Goal: Task Accomplishment & Management: Complete application form

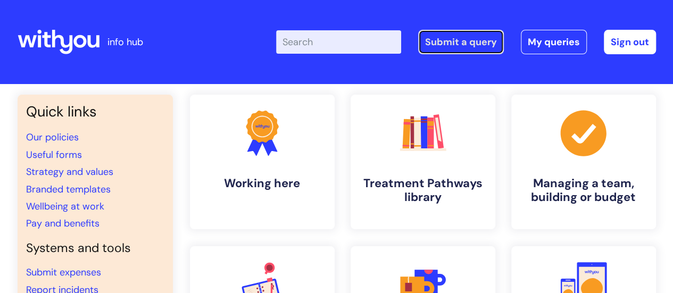
click at [447, 52] on link "Submit a query" at bounding box center [461, 42] width 86 height 24
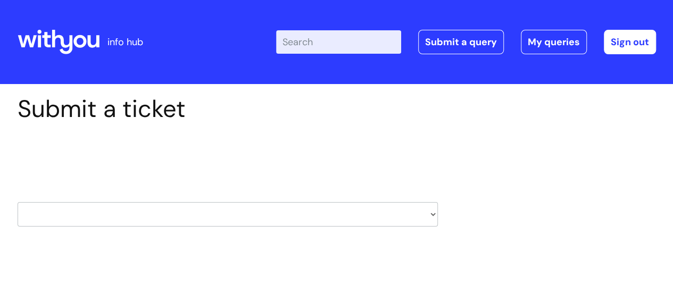
click at [314, 221] on select "HR / People IT and Support Clinical Drug Alerts Finance Accounts Data Support T…" at bounding box center [228, 214] width 421 height 24
select select "finance_accounts"
click at [18, 202] on select "HR / People IT and Support Clinical Drug Alerts Finance Accounts Data Support T…" at bounding box center [228, 214] width 421 height 24
select select "80004286527"
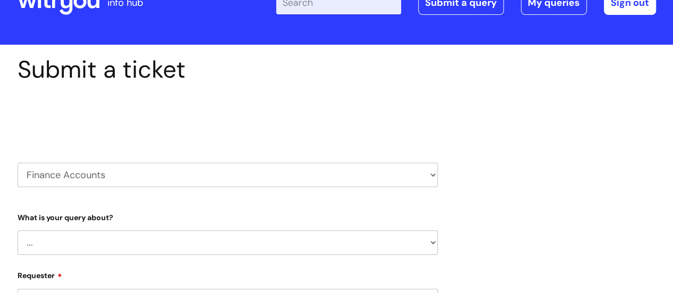
scroll to position [106, 0]
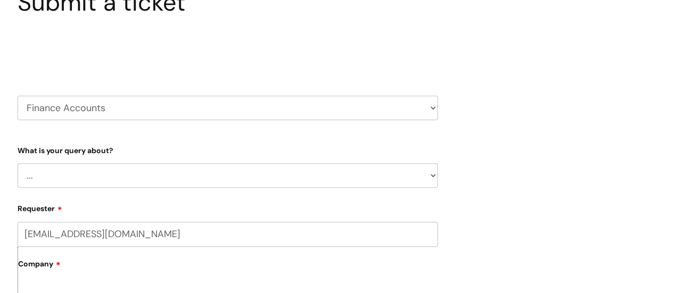
click at [216, 174] on select "... Finance Systems Finance Requests (inc. Expenses) Invoices Research" at bounding box center [228, 175] width 421 height 24
select select "Finance Requests (inc. Expenses)"
click at [18, 163] on select "... Finance Systems Finance Requests (inc. Expenses) Invoices Research" at bounding box center [228, 175] width 421 height 24
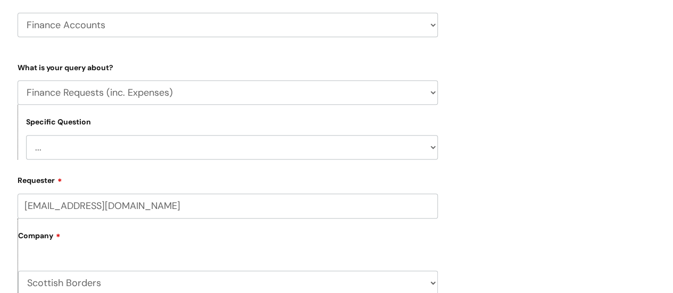
scroll to position [213, 0]
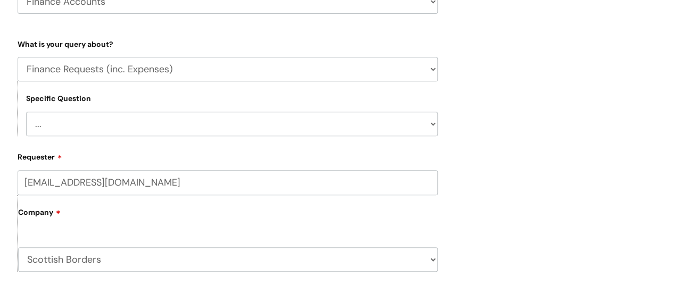
click at [351, 123] on select "... Budgets Expenses Getting Edits/Revisions New Supplier Purchase cards/ Petty…" at bounding box center [232, 124] width 412 height 24
click at [364, 78] on select "... Finance Systems Finance Requests (inc. Expenses) Invoices Research" at bounding box center [228, 69] width 421 height 24
click at [554, 109] on div "Submit a ticket Select issue type HR / People IT and Support Clinical Drug Aler…" at bounding box center [337, 230] width 655 height 696
click at [415, 134] on select "... Budgets Expenses Getting Edits/Revisions New Supplier Purchase cards/ Petty…" at bounding box center [232, 124] width 412 height 24
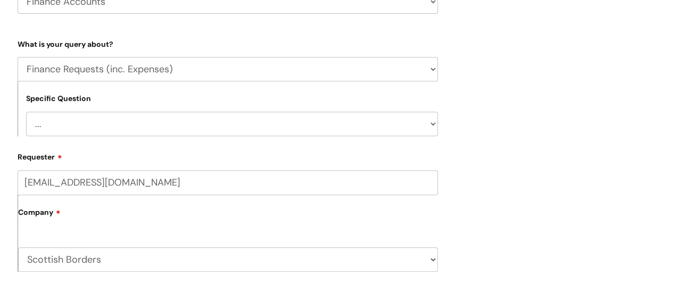
drag, startPoint x: 618, startPoint y: 159, endPoint x: 562, endPoint y: 136, distance: 60.6
click at [618, 159] on div "Submit a ticket Select issue type HR / People IT and Support Clinical Drug Aler…" at bounding box center [337, 230] width 655 height 696
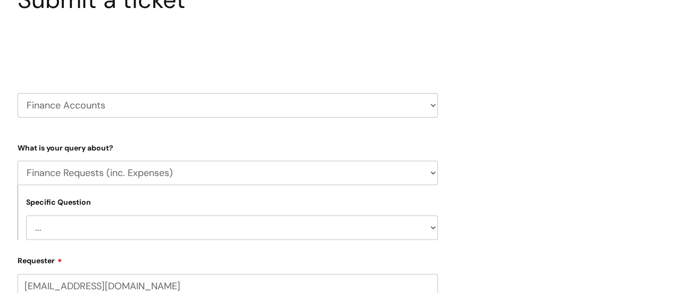
scroll to position [106, 0]
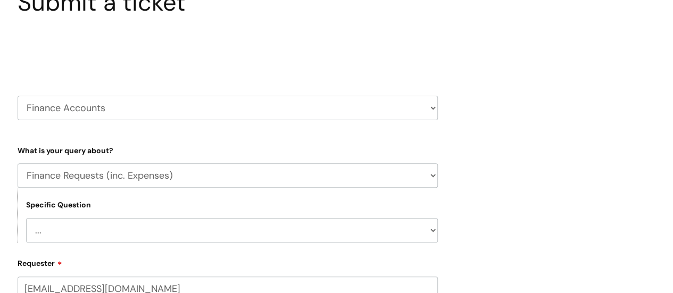
click at [431, 97] on select "HR / People IT and Support Clinical Drug Alerts Finance Accounts Data Support T…" at bounding box center [228, 108] width 421 height 24
select select "internal_communications"
click at [18, 96] on select "HR / People IT and Support Clinical Drug Alerts Finance Accounts Data Support T…" at bounding box center [228, 108] width 421 height 24
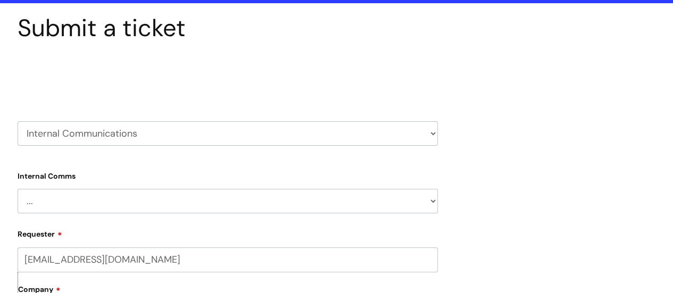
scroll to position [160, 0]
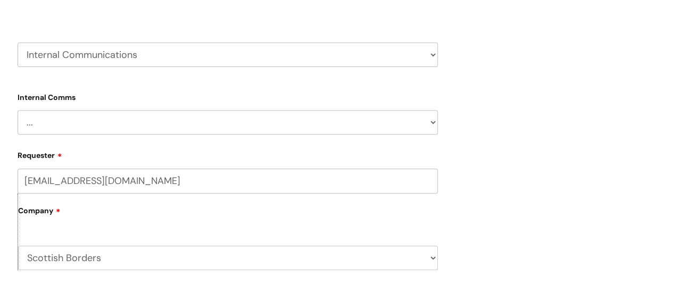
click at [393, 119] on select "... Internal Communication Staff and Volunteer awards Info hub WithYou Weekly e…" at bounding box center [228, 122] width 421 height 24
click at [418, 52] on select "HR / People IT and Support Clinical Drug Alerts Finance Accounts Data Support T…" at bounding box center [228, 55] width 421 height 24
drag, startPoint x: 541, startPoint y: 158, endPoint x: 173, endPoint y: 7, distance: 397.3
click at [537, 154] on div "Submit a ticket Select issue type HR / People IT and Support Clinical Drug Aler…" at bounding box center [337, 255] width 655 height 641
